Goal: Task Accomplishment & Management: Manage account settings

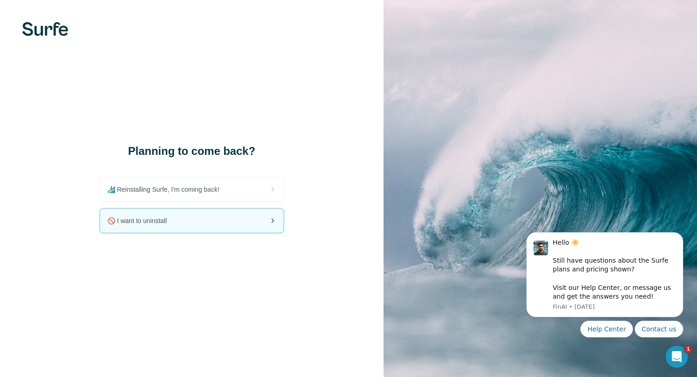
click at [179, 220] on div "🚫 I want to uninstall" at bounding box center [192, 221] width 184 height 24
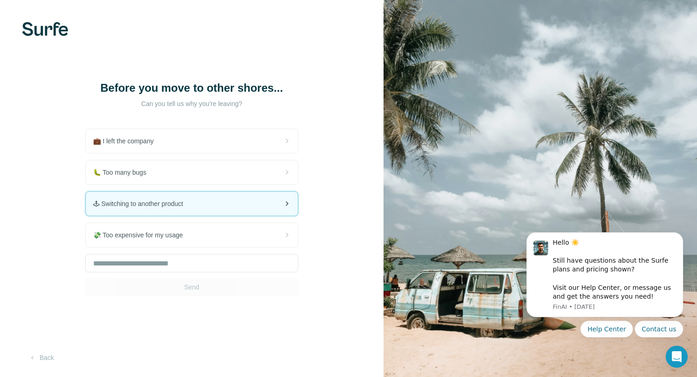
click at [145, 209] on div "🕹 Switching to another product" at bounding box center [192, 204] width 212 height 24
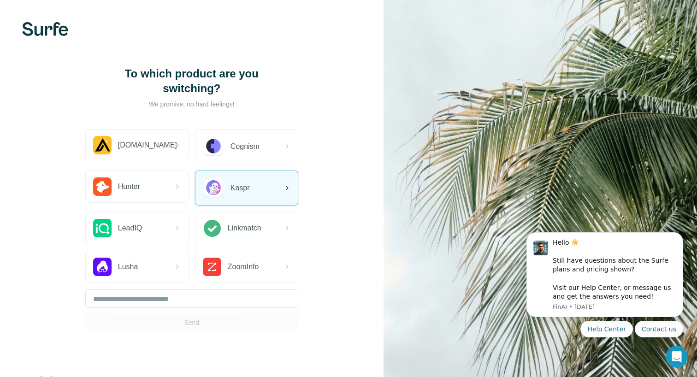
click at [229, 186] on div "Kaspr" at bounding box center [226, 188] width 47 height 21
